Goal: Information Seeking & Learning: Learn about a topic

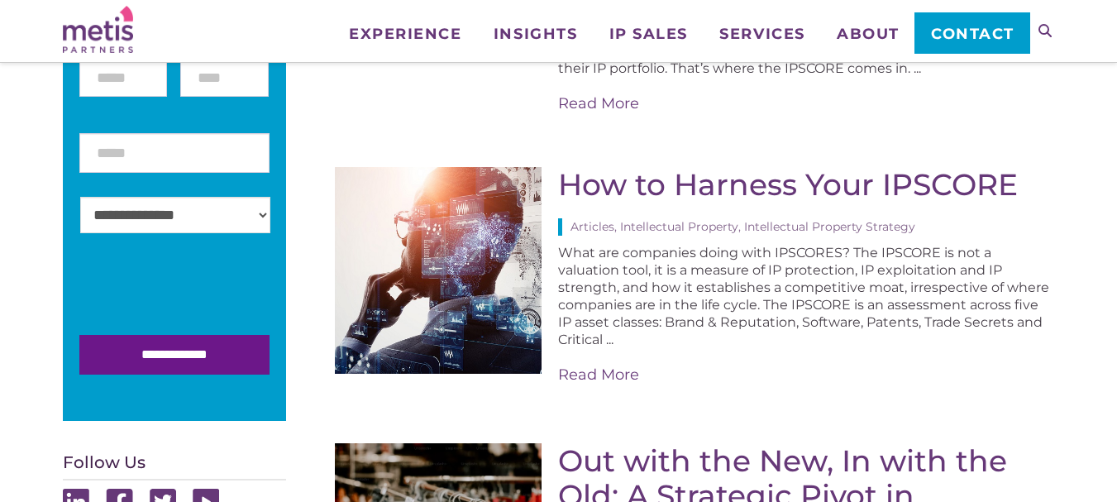
scroll to position [496, 0]
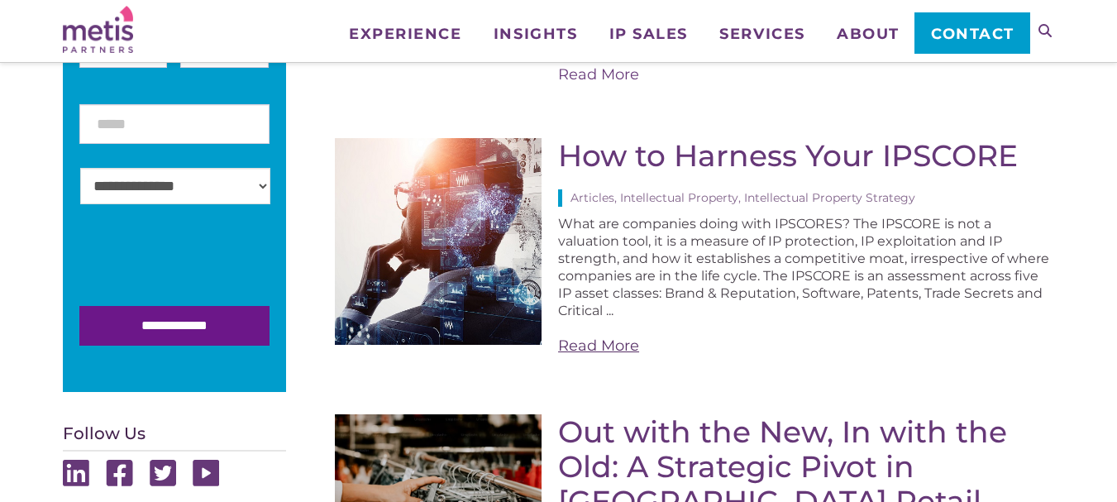
click at [612, 345] on link "Read More" at bounding box center [806, 346] width 496 height 21
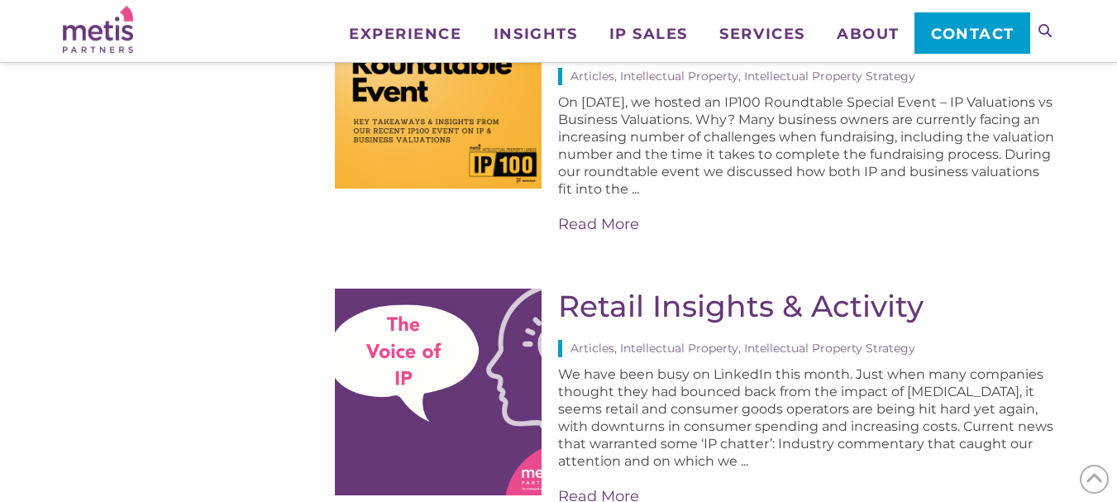
scroll to position [1240, 0]
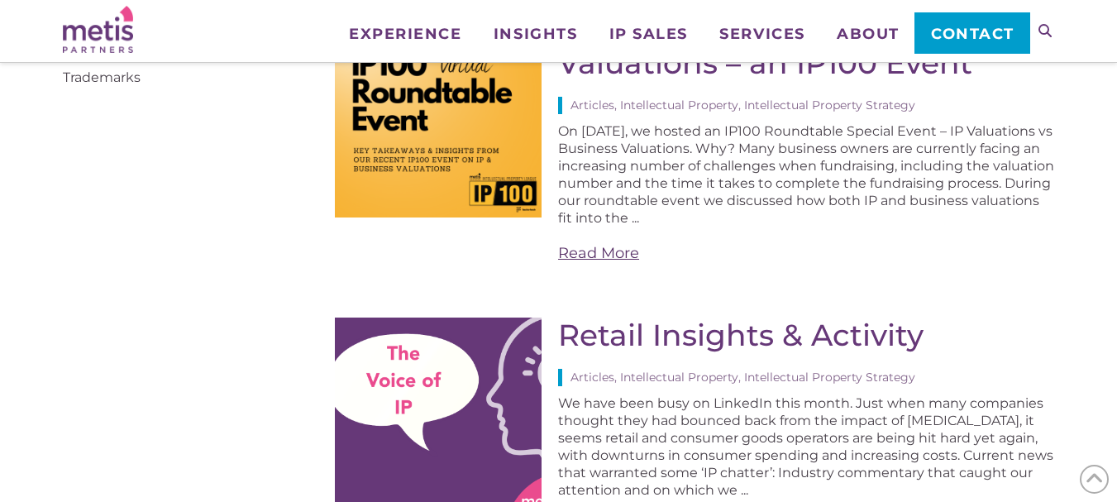
click at [608, 243] on link "Read More" at bounding box center [806, 253] width 496 height 21
